Goal: Find specific page/section: Find specific page/section

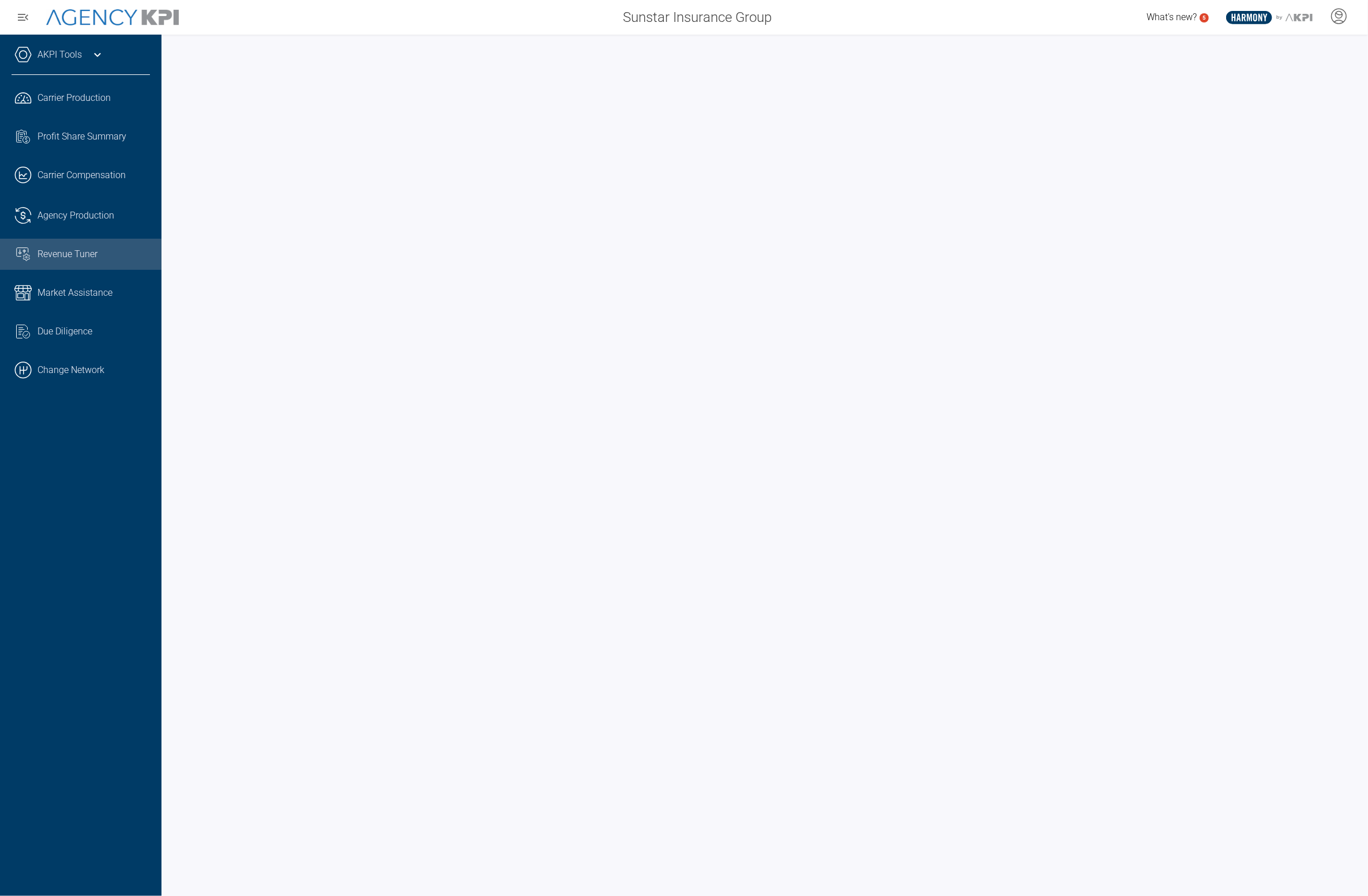
click at [66, 384] on link ".cls-1{fill:none;stroke:#000;stroke-linecap:round;stroke-linejoin:round;stroke-…" at bounding box center [80, 369] width 161 height 35
click at [76, 369] on link ".cls-1{fill:none;stroke:#000;stroke-linecap:round;stroke-linejoin:round;stroke-…" at bounding box center [80, 369] width 161 height 35
click at [127, 140] on div "Agency Production" at bounding box center [93, 138] width 112 height 14
